Goal: Transaction & Acquisition: Purchase product/service

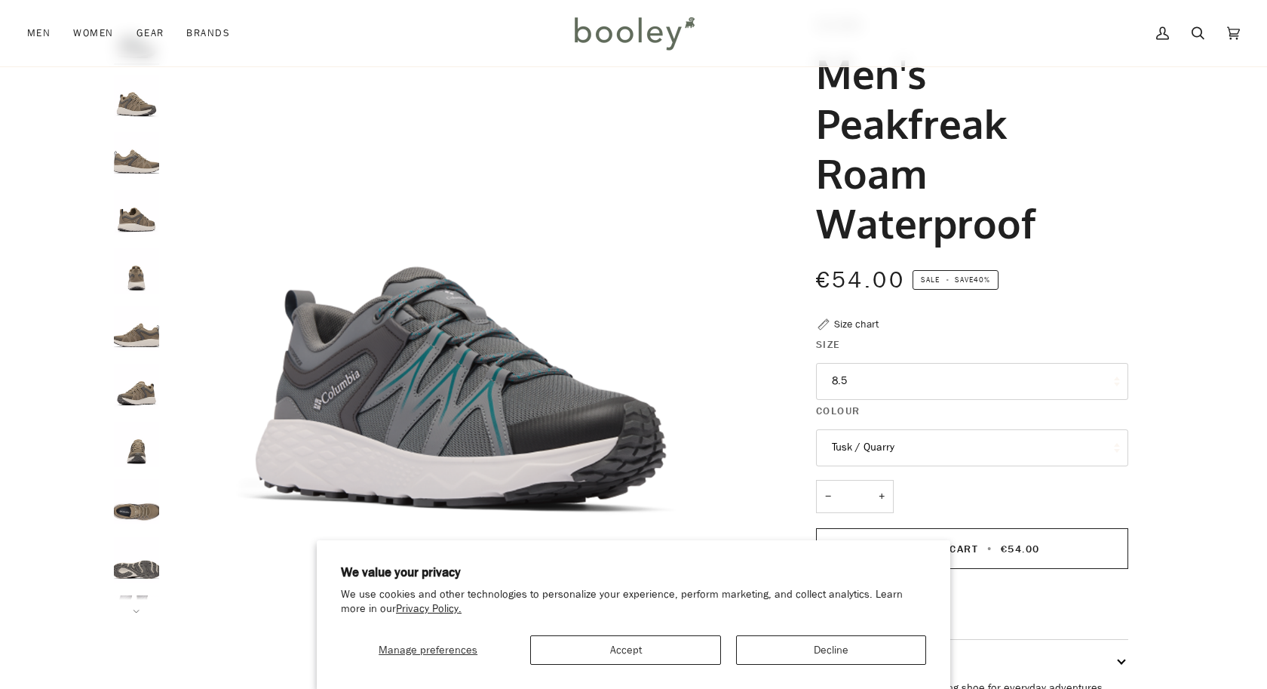
scroll to position [89, 0]
click at [840, 655] on button "Decline" at bounding box center [831, 649] width 190 height 29
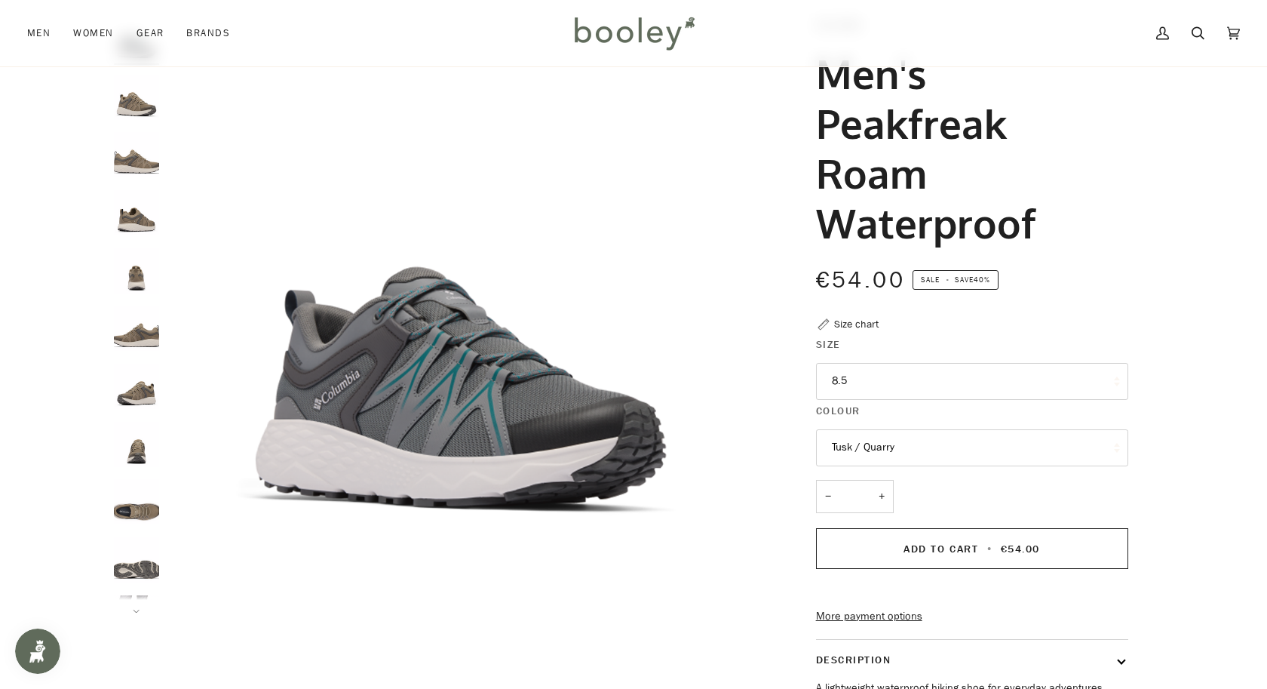
scroll to position [0, 0]
click at [131, 203] on img "Columbia Men's Peakfreak Roam Waterproof Tusk / Quarry - Booley Galway" at bounding box center [136, 212] width 45 height 45
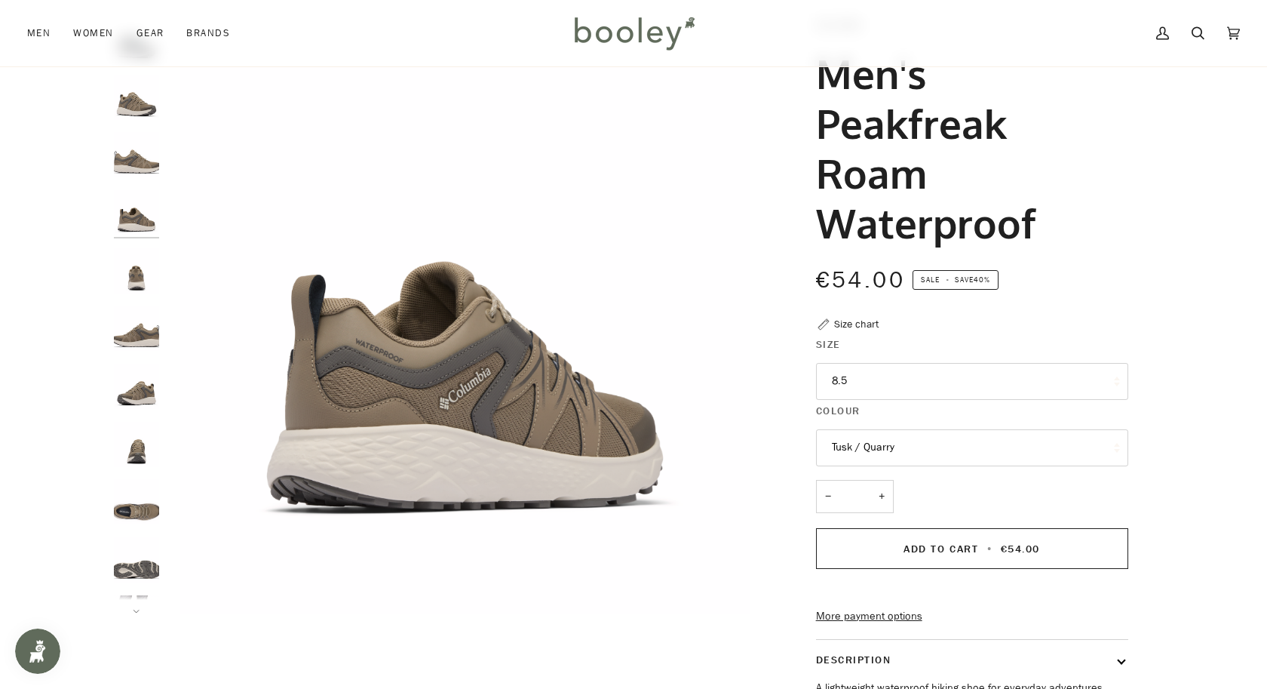
click at [141, 270] on img "Columbia Men's Peakfreak Roam Waterproof Tusk / Quarry - Booley Galway" at bounding box center [136, 270] width 45 height 45
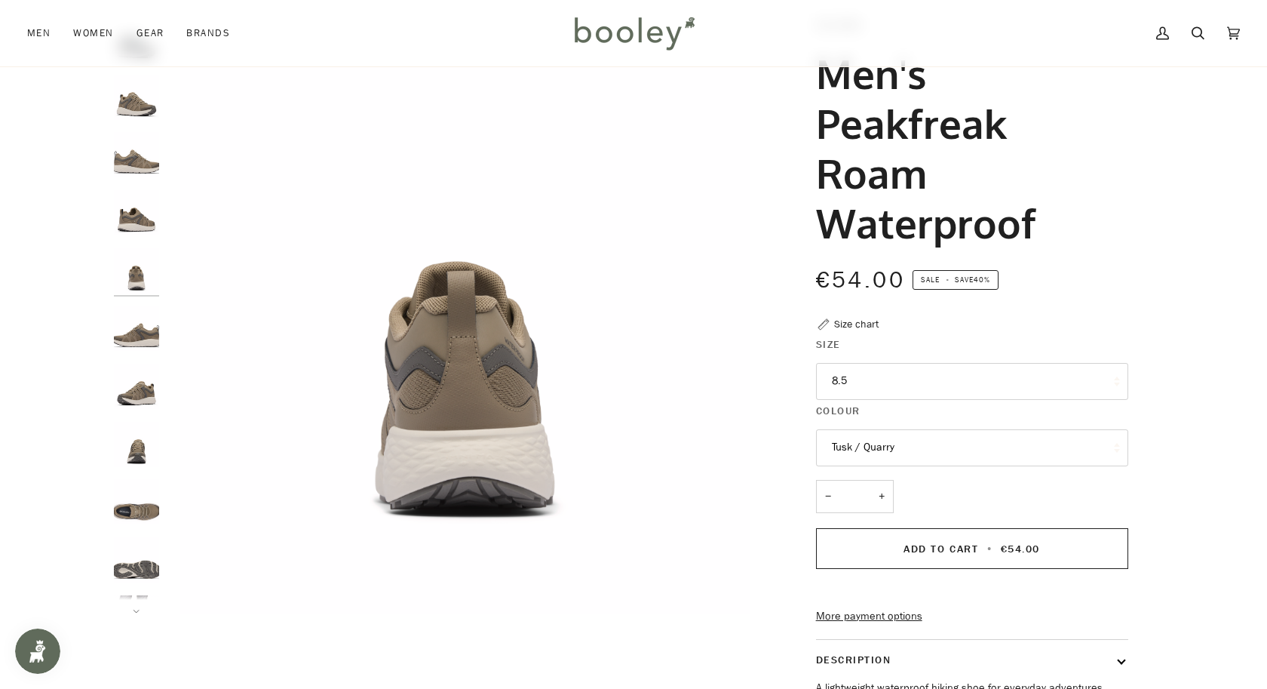
click at [137, 311] on img "Columbia Men's Peakfreak Roam Waterproof Tusk / Quarry - Booley Galway" at bounding box center [136, 328] width 45 height 45
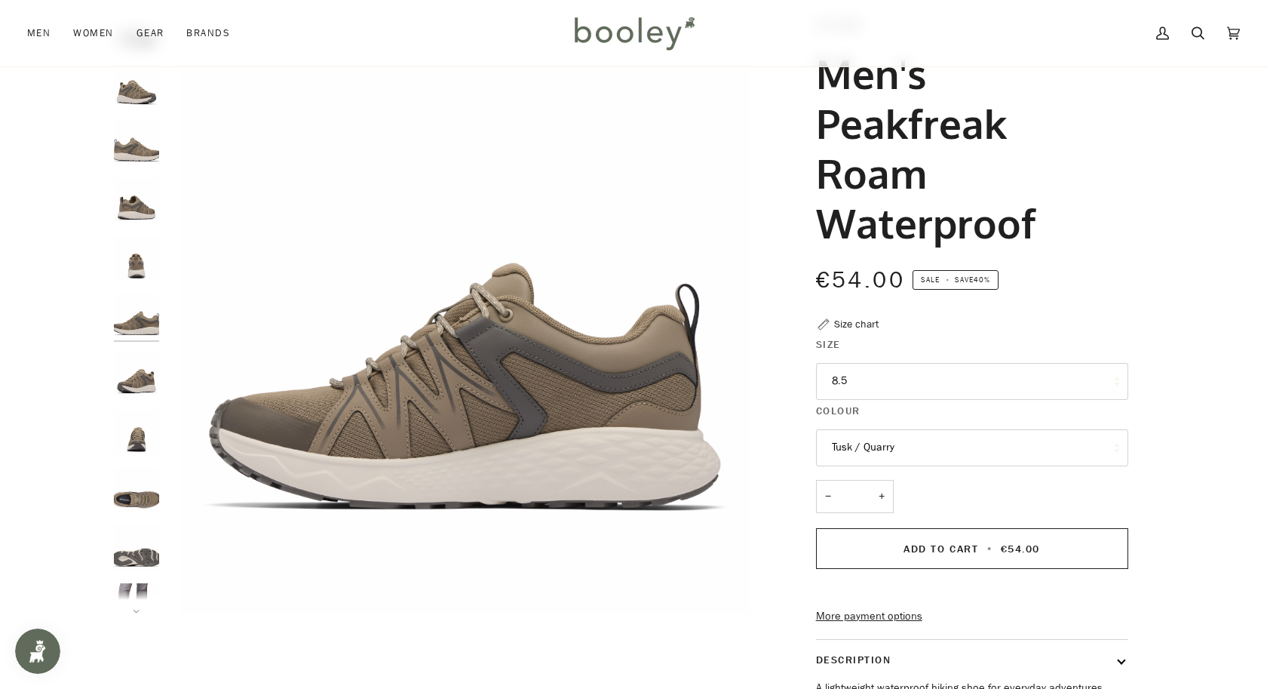
click at [140, 372] on img "Columbia Men's Peakfreak Roam Waterproof Tusk / Quarry - Booley Galway" at bounding box center [136, 374] width 45 height 45
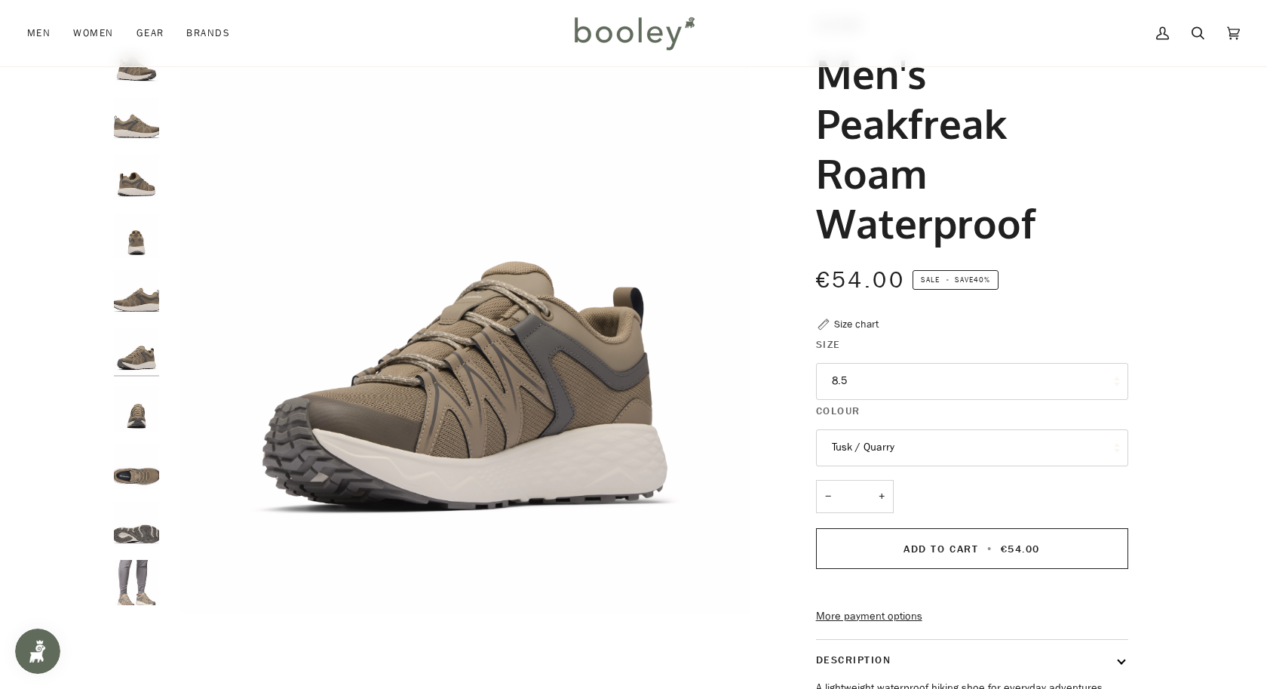
scroll to position [36, 0]
click at [141, 472] on img "Columbia Men's Peakfreak Roam Waterproof Tusk / Quarry - Booley Galway" at bounding box center [136, 465] width 45 height 45
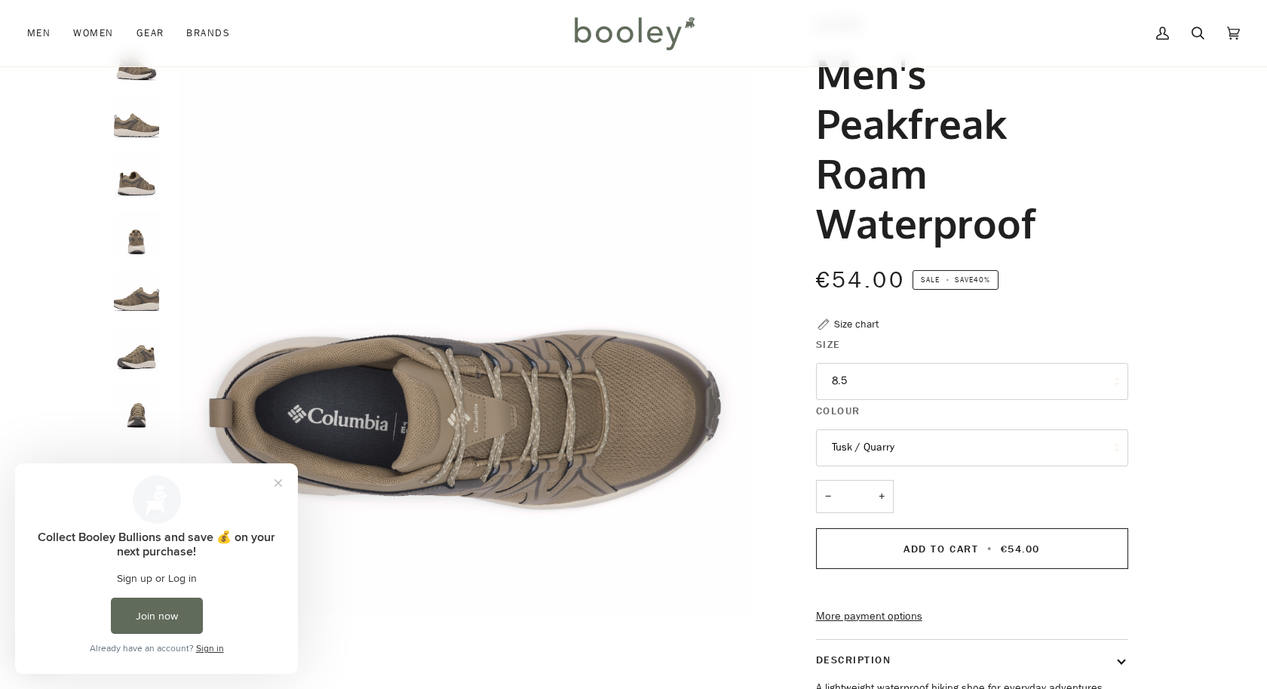
scroll to position [0, 0]
click at [277, 480] on button "Close prompt" at bounding box center [278, 482] width 27 height 27
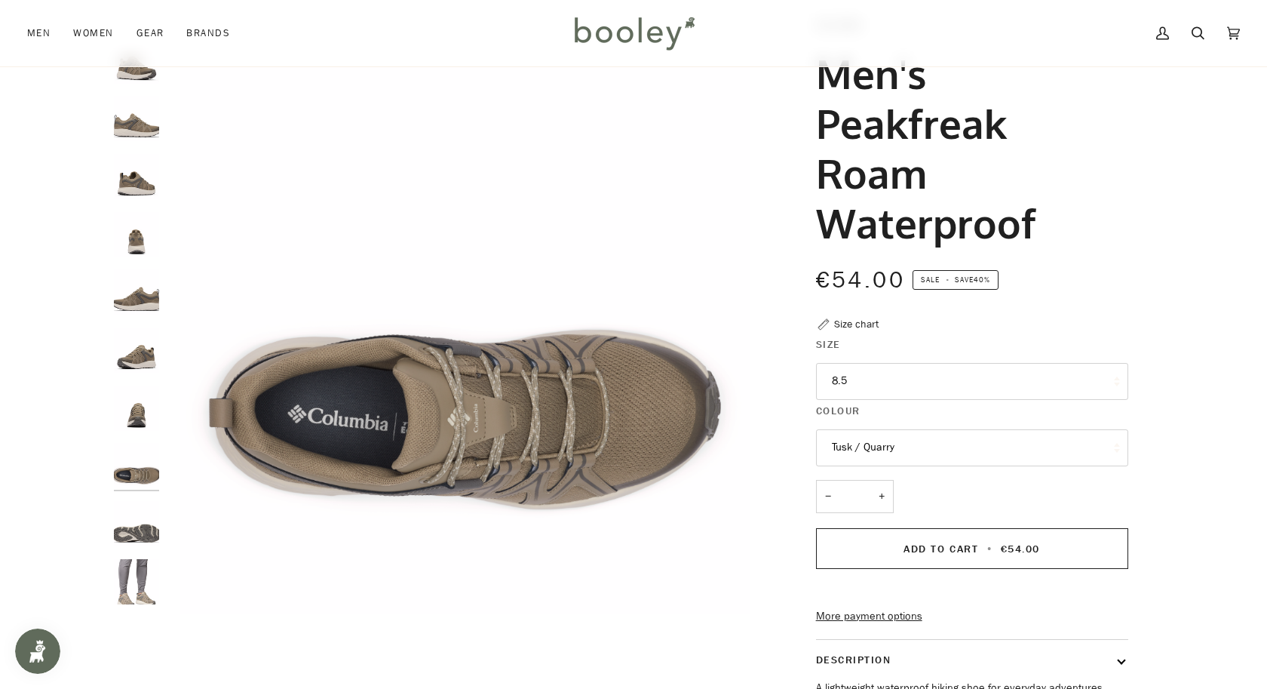
click at [139, 399] on img "Columbia Men's Peakfreak Roam Waterproof Tusk / Quarry - Booley Galway" at bounding box center [136, 407] width 45 height 45
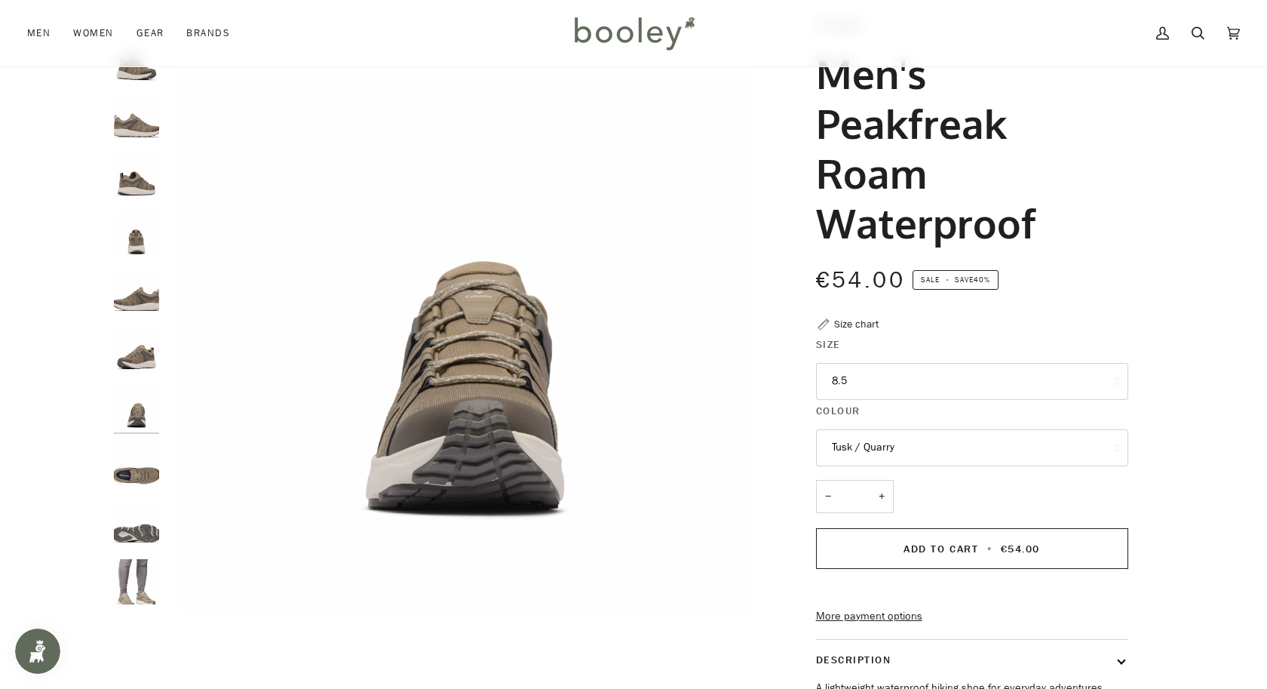
click at [139, 476] on img "Columbia Men's Peakfreak Roam Waterproof Tusk / Quarry - Booley Galway" at bounding box center [136, 465] width 45 height 45
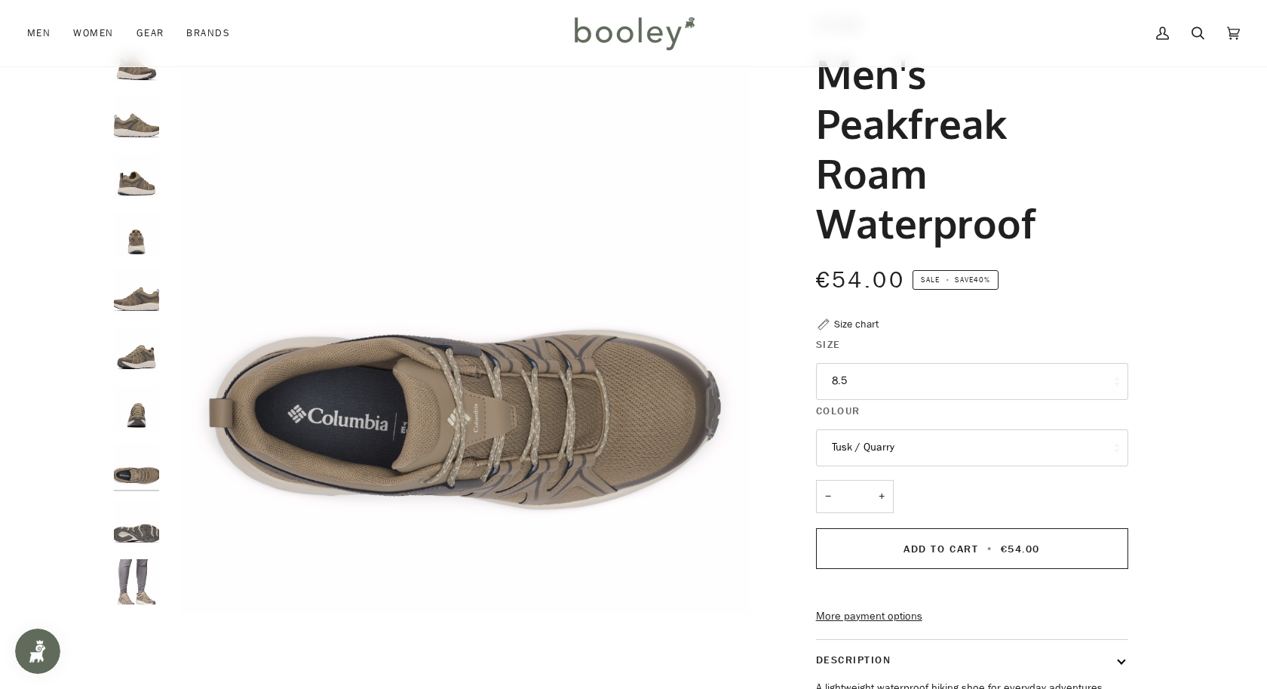
click at [135, 517] on img "Columbia Men's Peakfreak Roam Waterproof Tusk / Quarry - Booley Galway" at bounding box center [136, 523] width 45 height 45
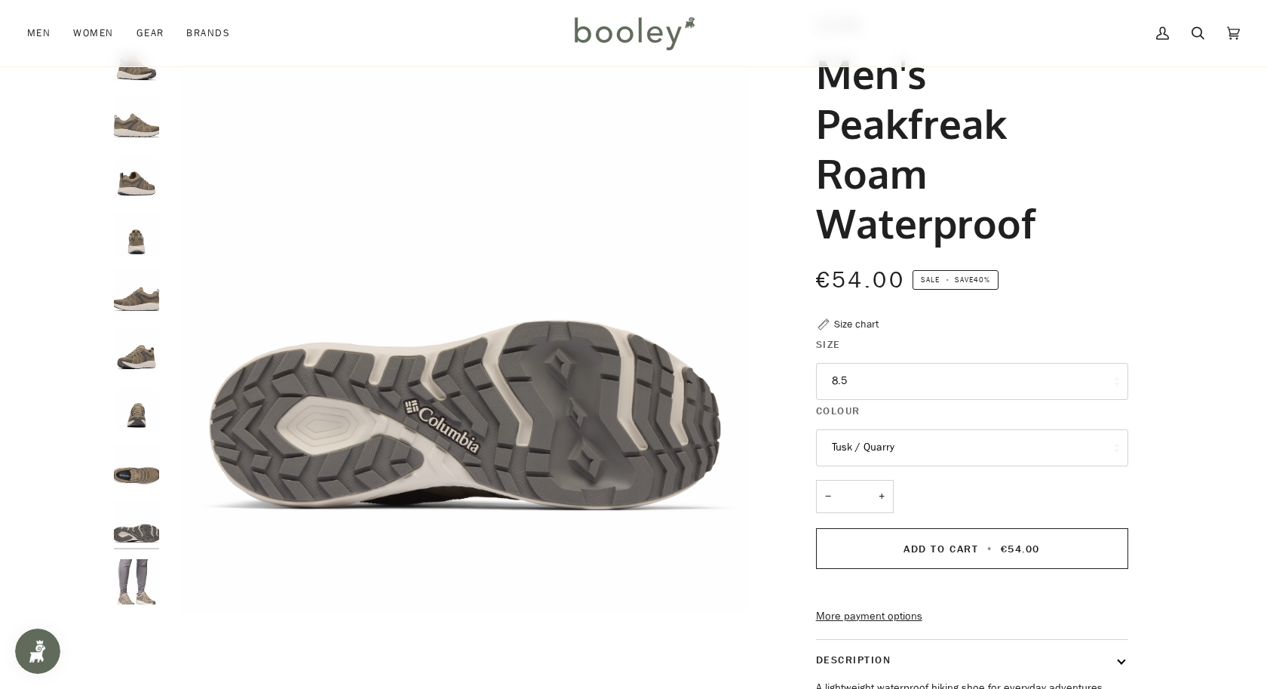
click at [138, 551] on div at bounding box center [140, 315] width 53 height 597
click at [136, 575] on img "Columbia Men's Peakfreak Roam Waterproof Tusk / Quarry - Booley Galway" at bounding box center [136, 581] width 45 height 45
